Goal: Task Accomplishment & Management: Manage account settings

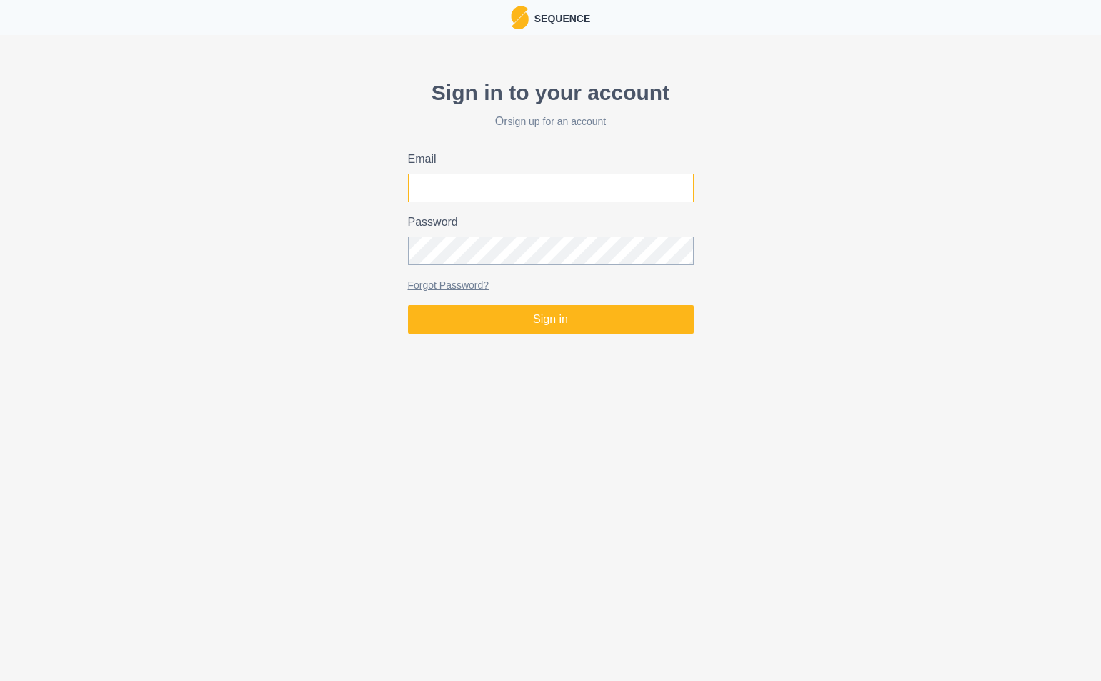
click at [445, 193] on input "Email" at bounding box center [551, 188] width 286 height 29
type input "[PERSON_NAME][EMAIL_ADDRESS][PERSON_NAME][DOMAIN_NAME]"
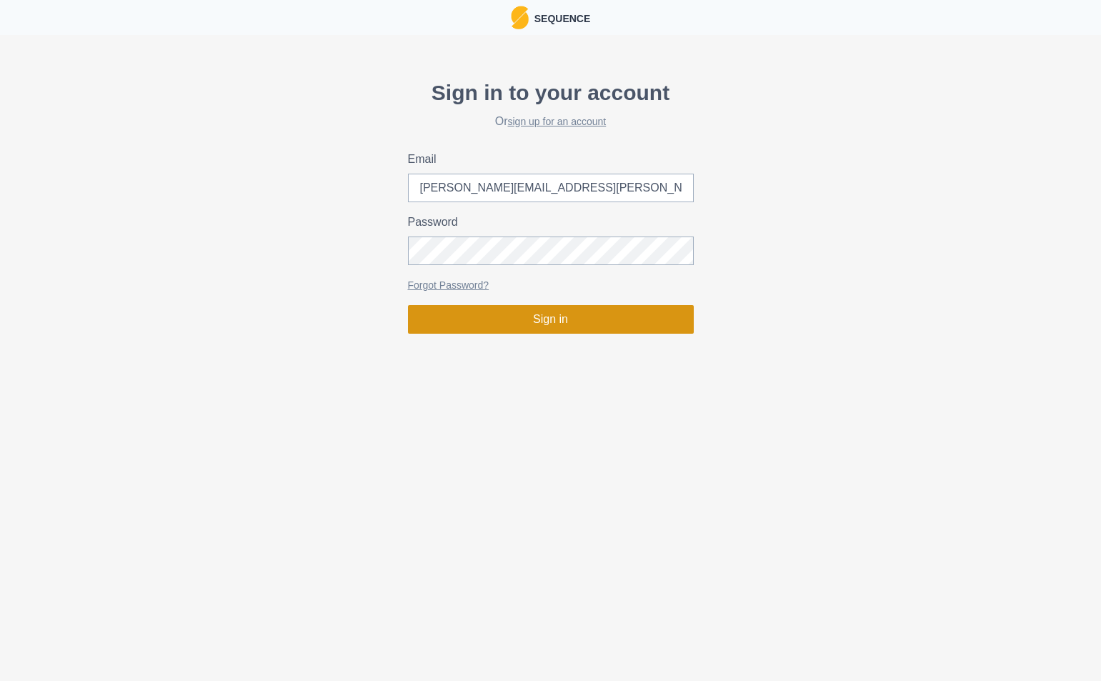
click at [534, 324] on button "Sign in" at bounding box center [551, 319] width 286 height 29
click at [536, 326] on button "Sign in" at bounding box center [551, 319] width 286 height 29
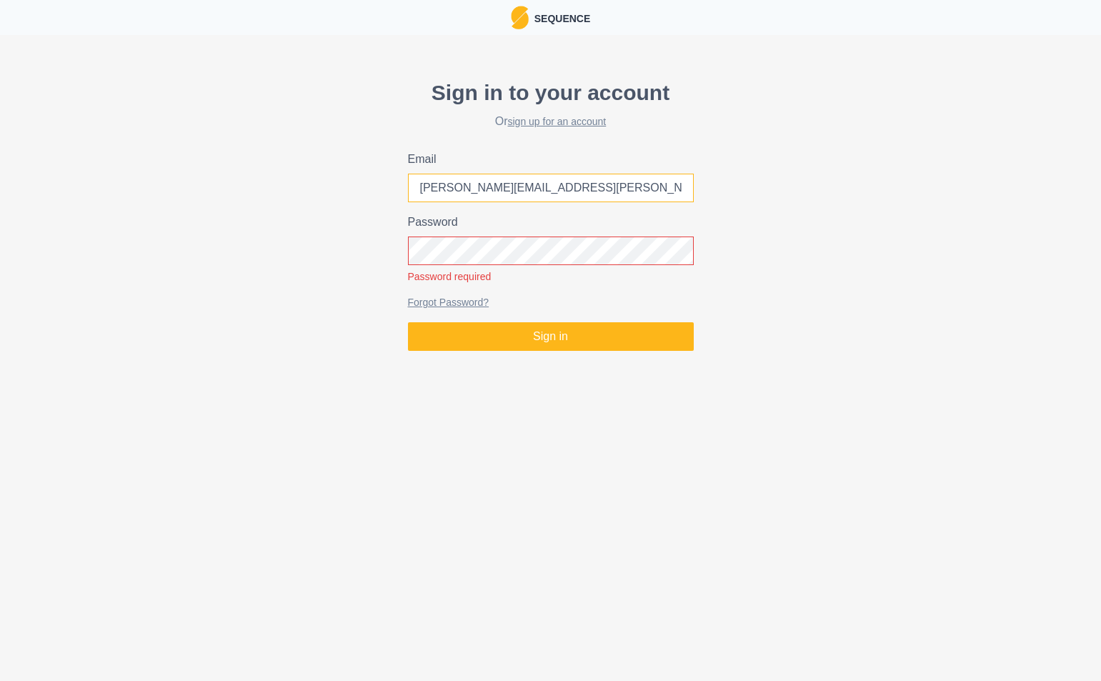
click at [559, 185] on input "[PERSON_NAME][EMAIL_ADDRESS][PERSON_NAME][DOMAIN_NAME]" at bounding box center [551, 188] width 286 height 29
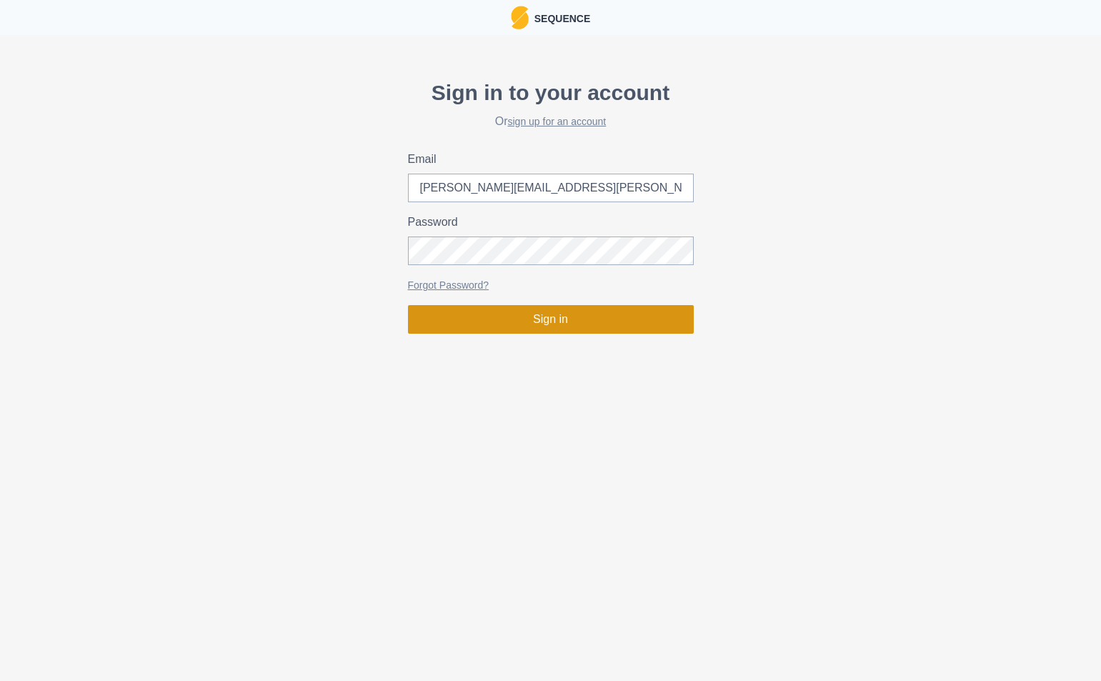
click at [529, 321] on button "Sign in" at bounding box center [551, 319] width 286 height 29
